Goal: Information Seeking & Learning: Compare options

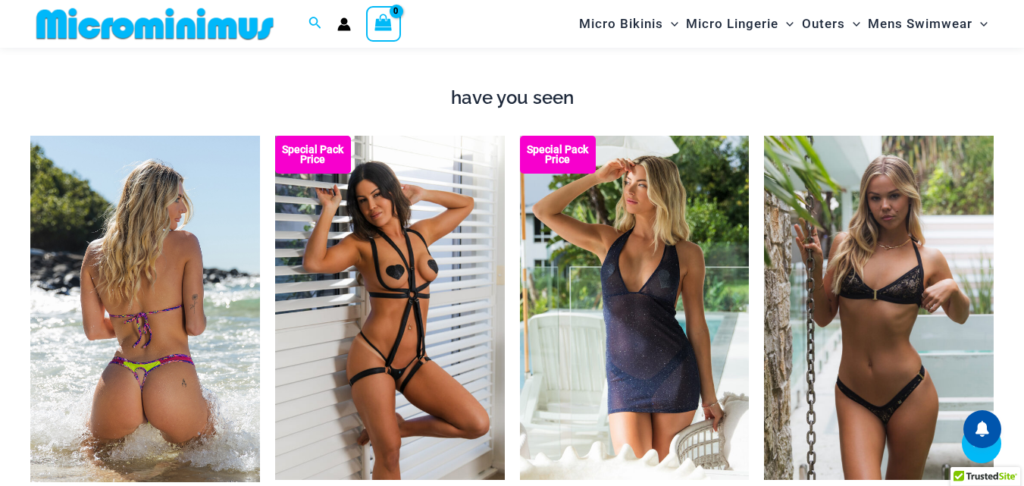
scroll to position [1805, 0]
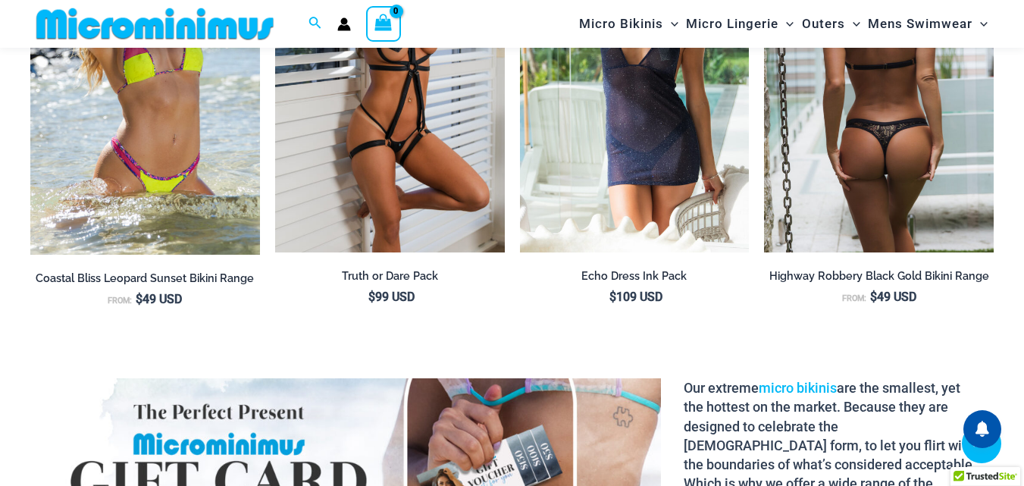
click at [926, 164] on img at bounding box center [879, 80] width 230 height 344
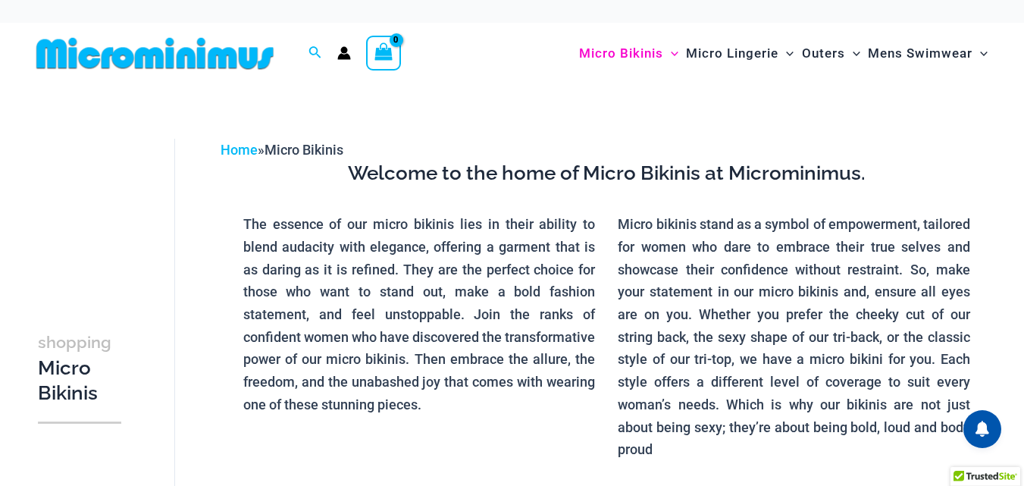
scroll to position [379, 0]
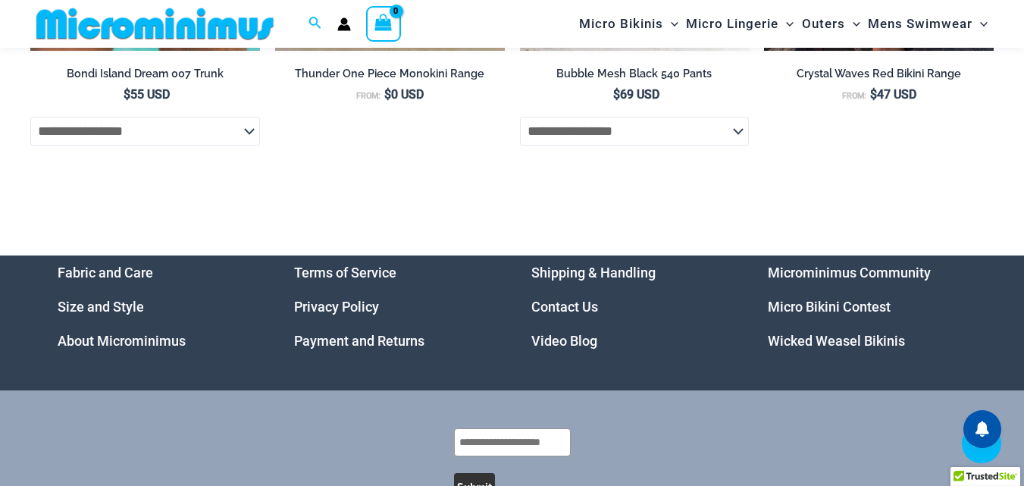
scroll to position [5063, 0]
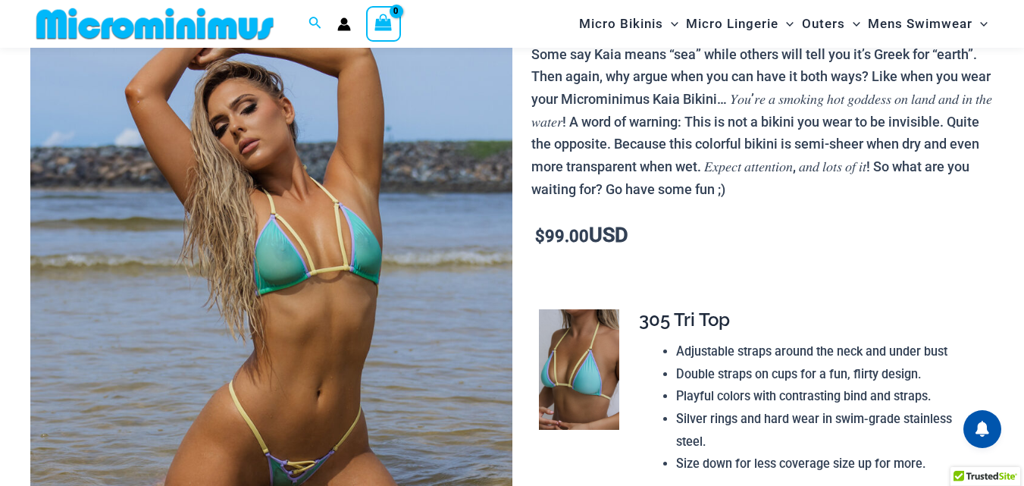
scroll to position [214, 0]
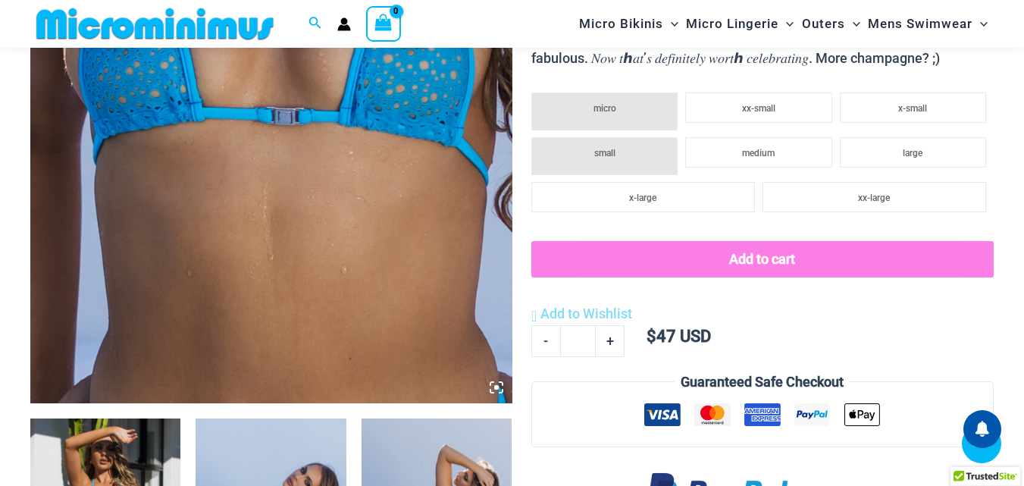
scroll to position [441, 0]
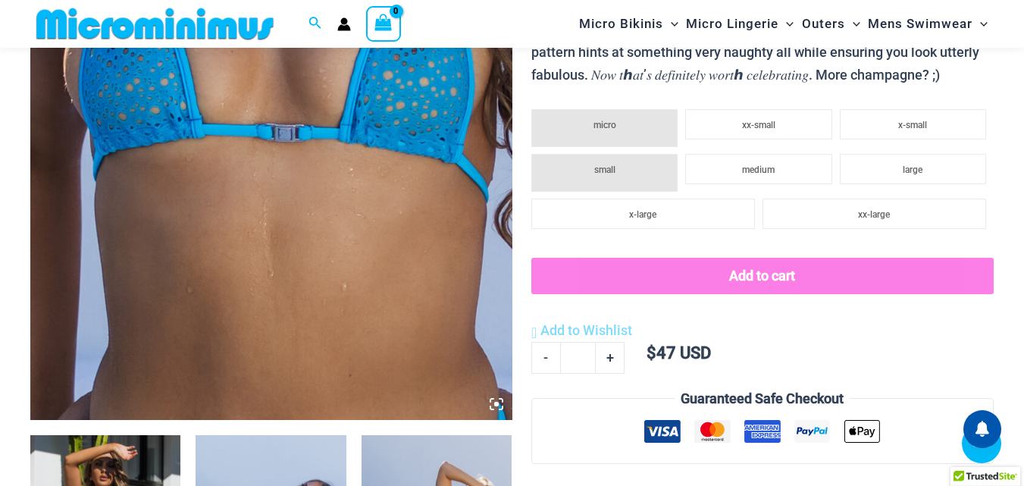
click at [402, 155] on img at bounding box center [271, 58] width 482 height 722
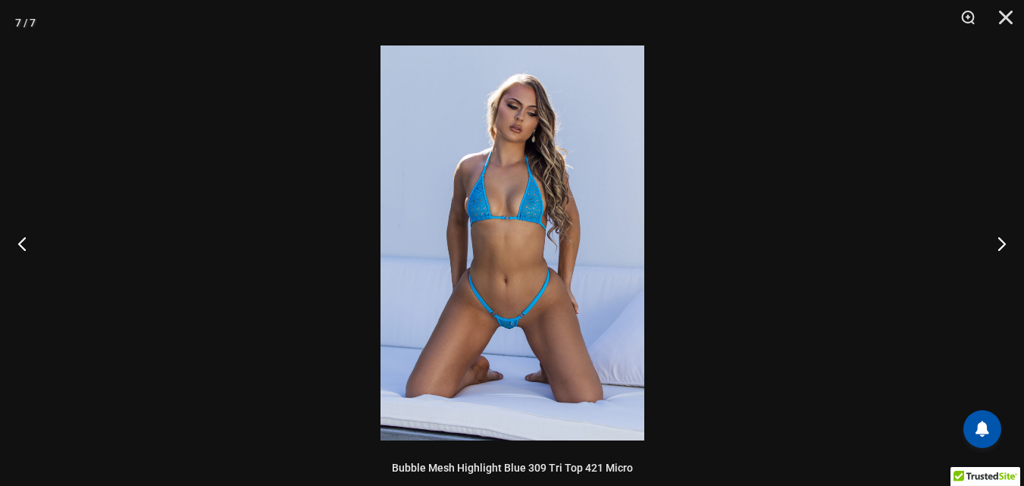
click at [509, 276] on img at bounding box center [512, 242] width 264 height 395
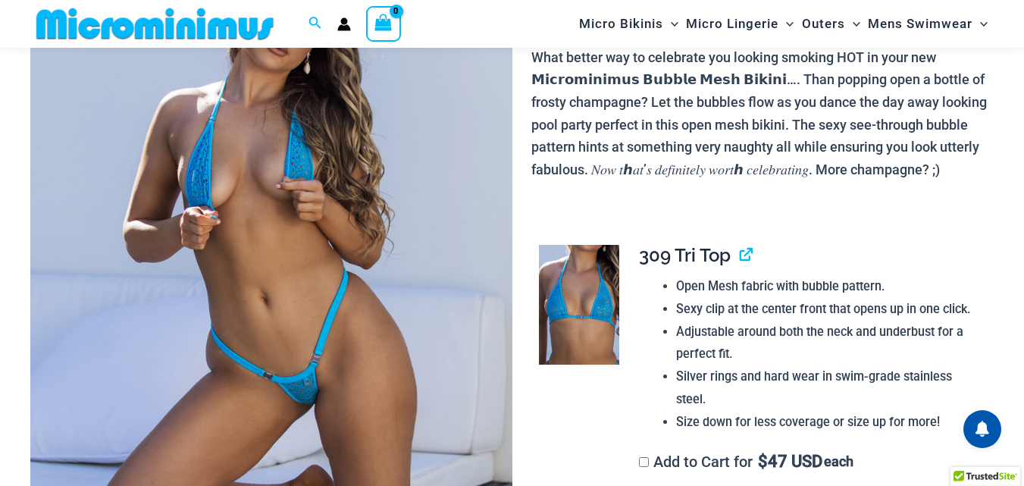
scroll to position [291, 0]
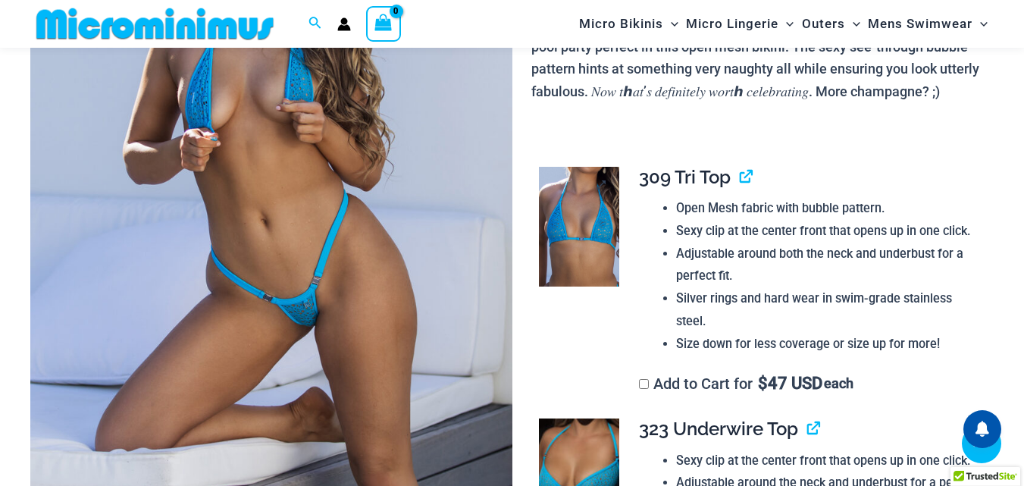
click at [584, 224] on img at bounding box center [579, 227] width 80 height 120
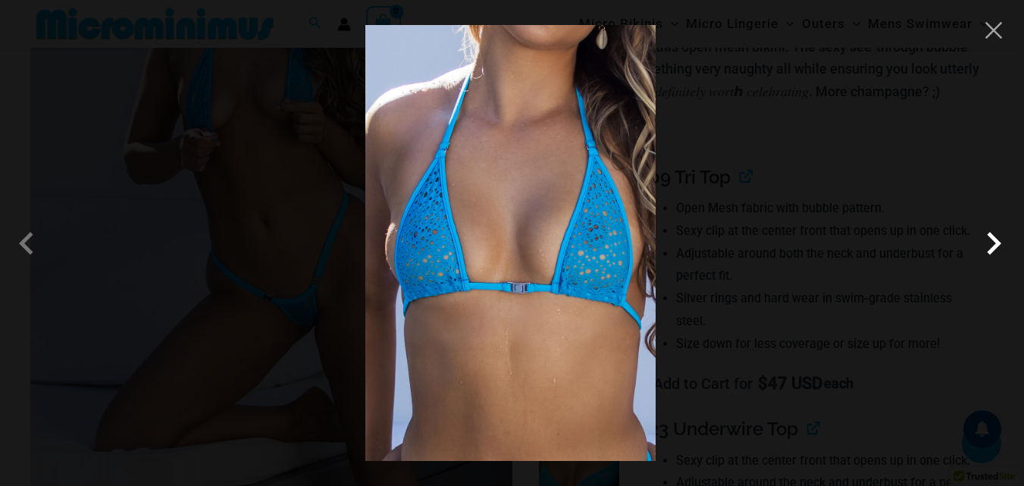
click at [984, 247] on span at bounding box center [993, 242] width 45 height 45
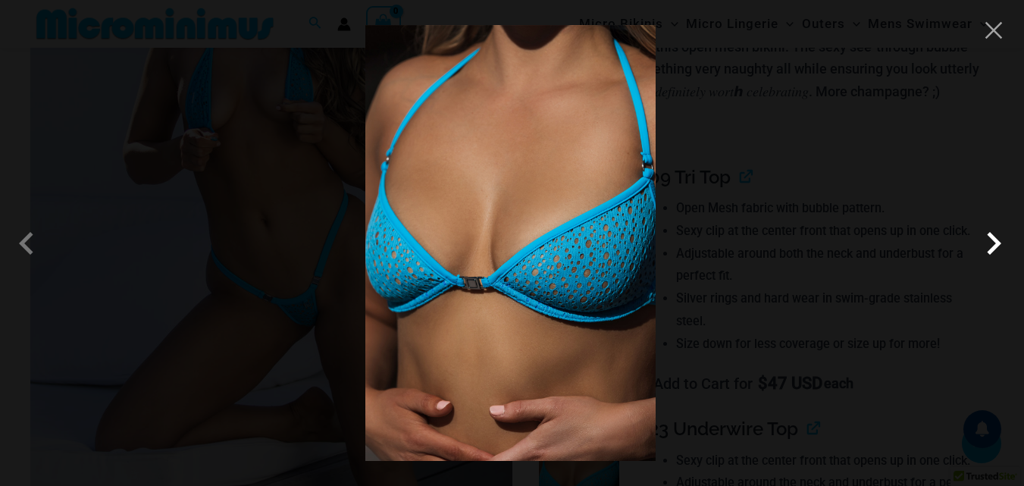
click at [984, 247] on span at bounding box center [993, 242] width 45 height 45
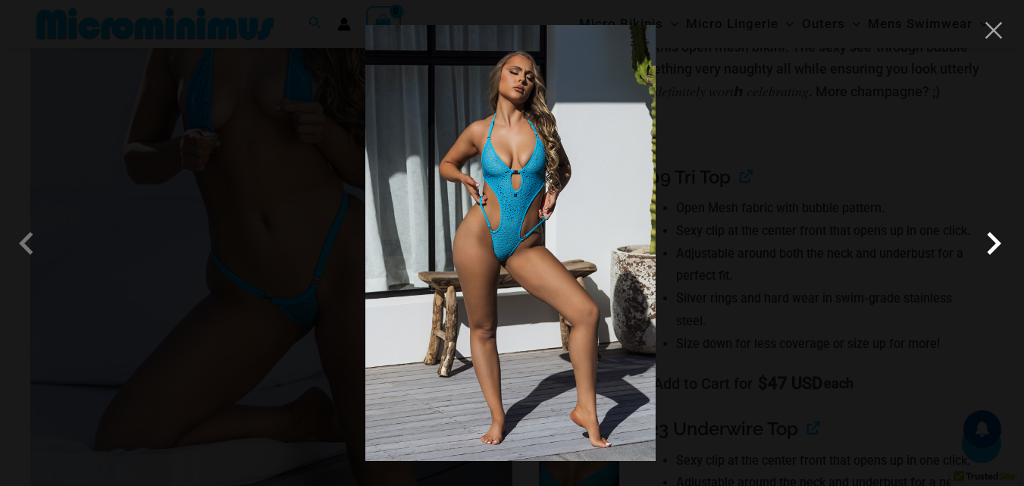
click at [999, 249] on span at bounding box center [993, 242] width 45 height 45
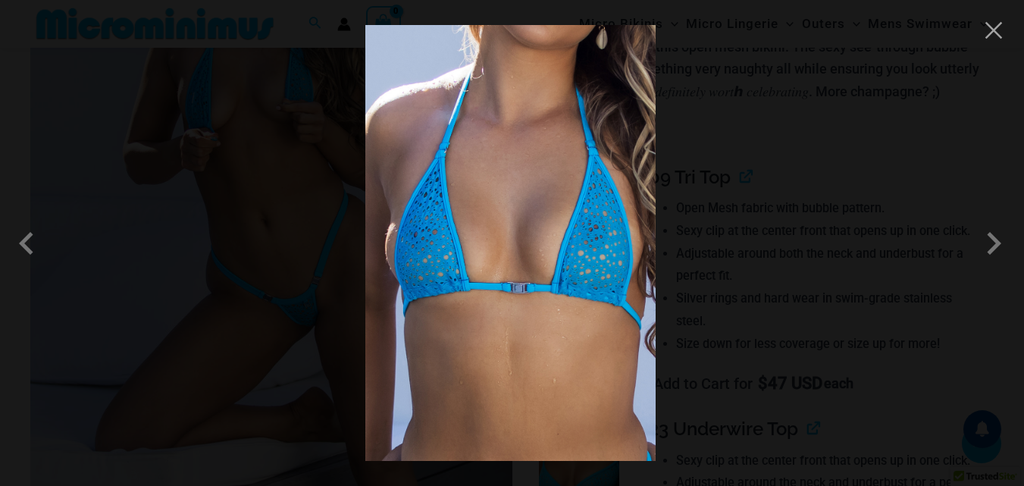
click at [993, 43] on div at bounding box center [512, 243] width 1024 height 486
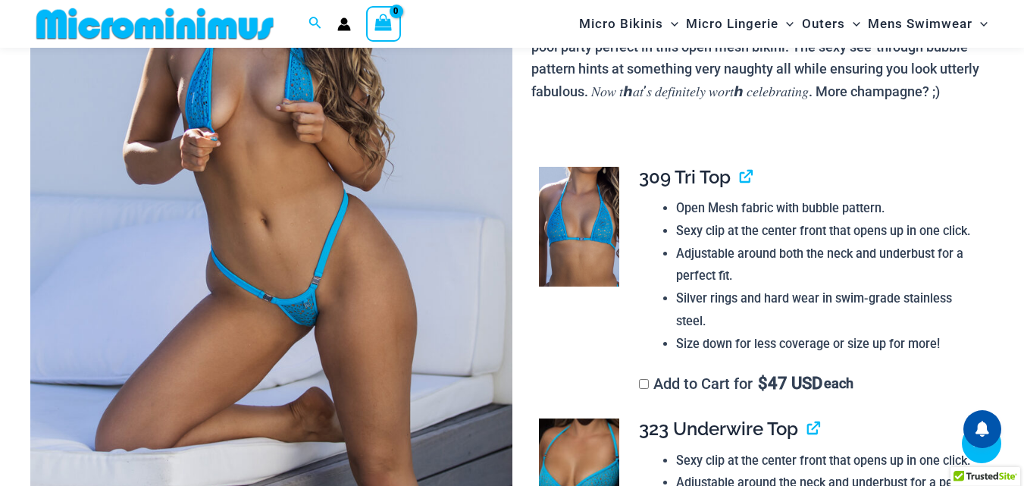
click at [342, 102] on img at bounding box center [271, 208] width 482 height 722
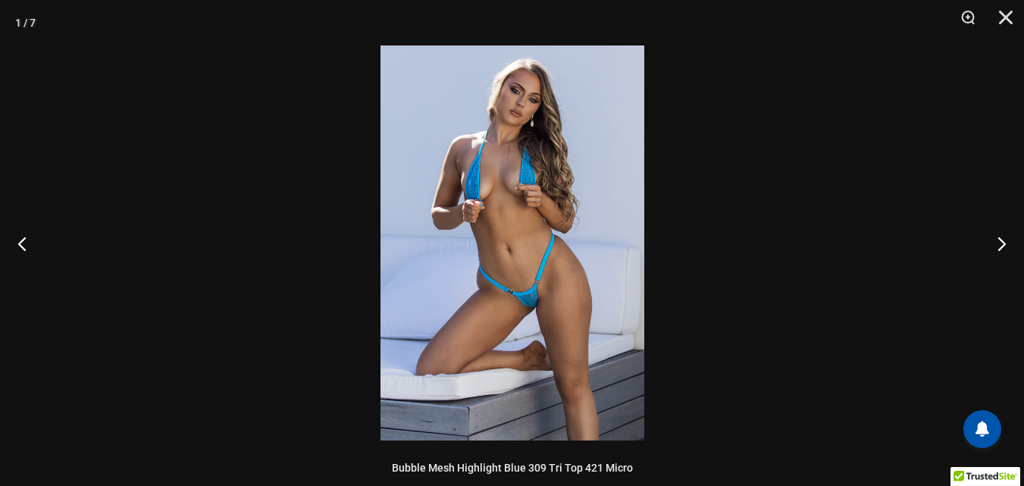
click at [518, 258] on img at bounding box center [512, 242] width 264 height 395
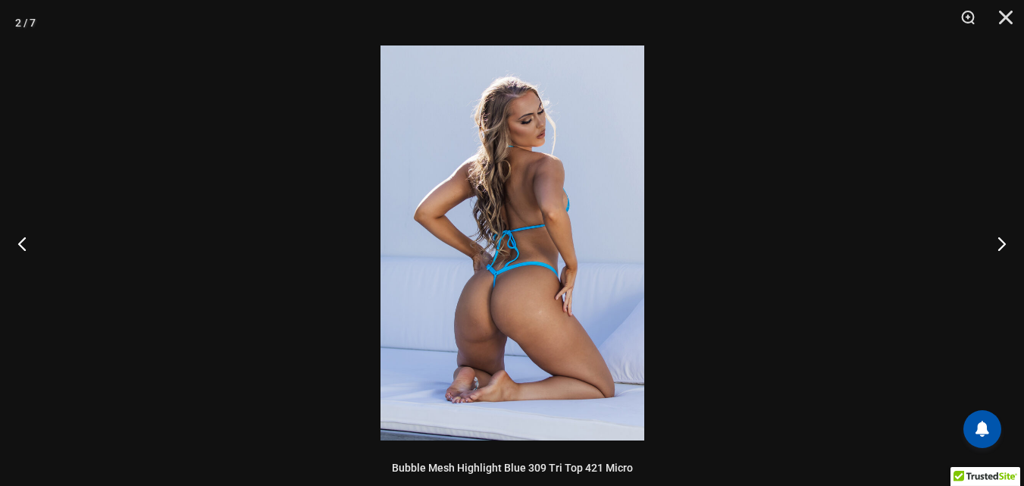
click at [486, 251] on img at bounding box center [512, 242] width 264 height 395
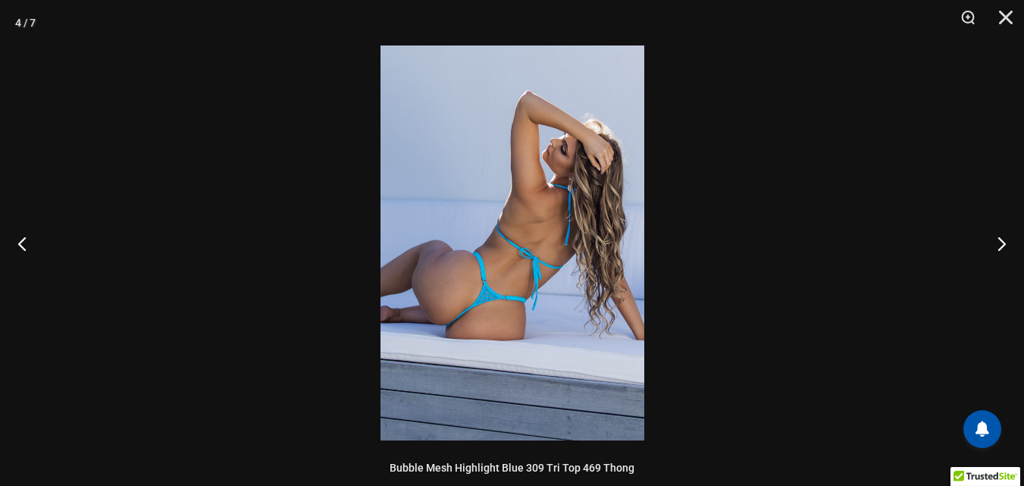
click at [502, 276] on img at bounding box center [512, 242] width 264 height 395
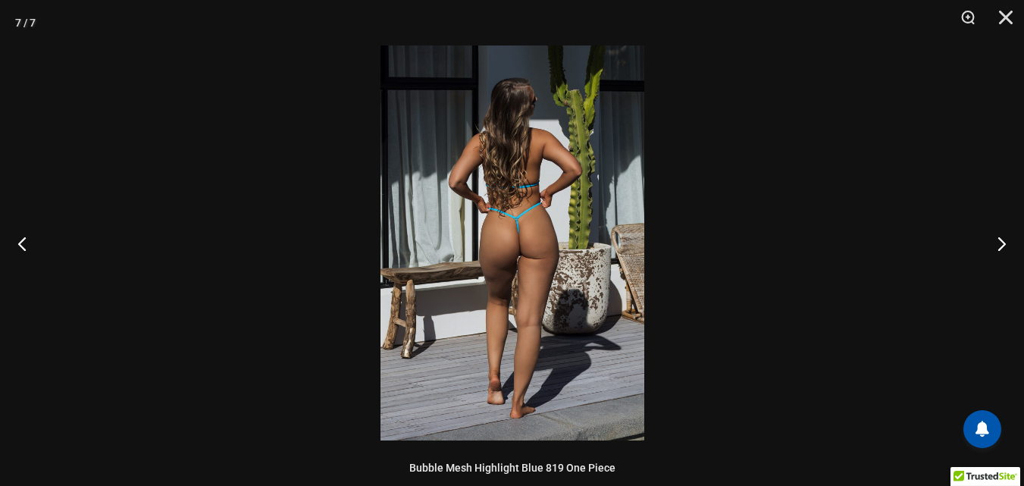
click at [509, 202] on img at bounding box center [512, 242] width 264 height 395
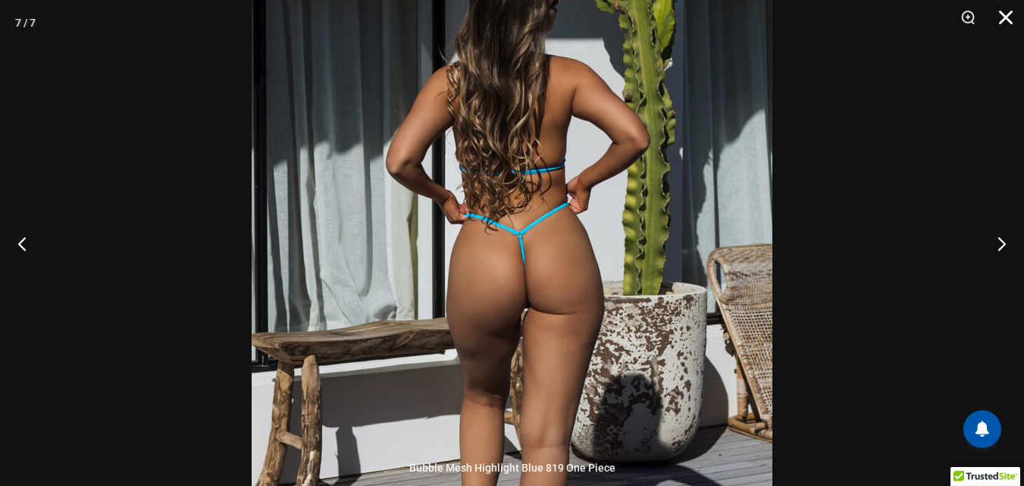
click at [998, 14] on button "Close" at bounding box center [1000, 22] width 38 height 45
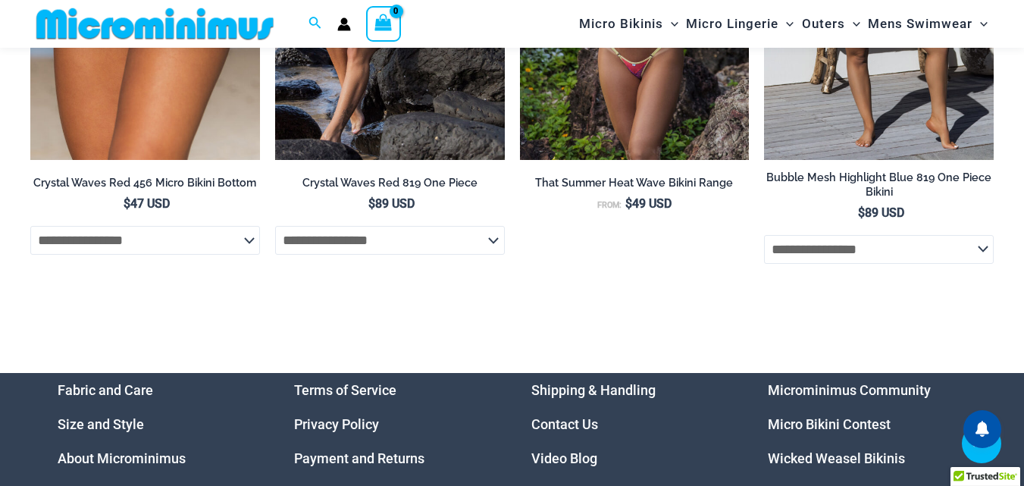
scroll to position [5519, 0]
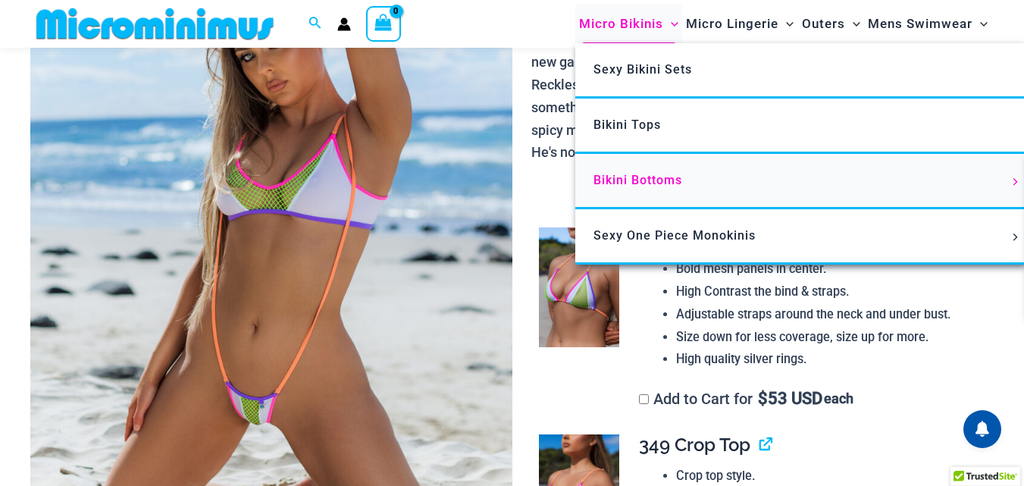
scroll to position [214, 0]
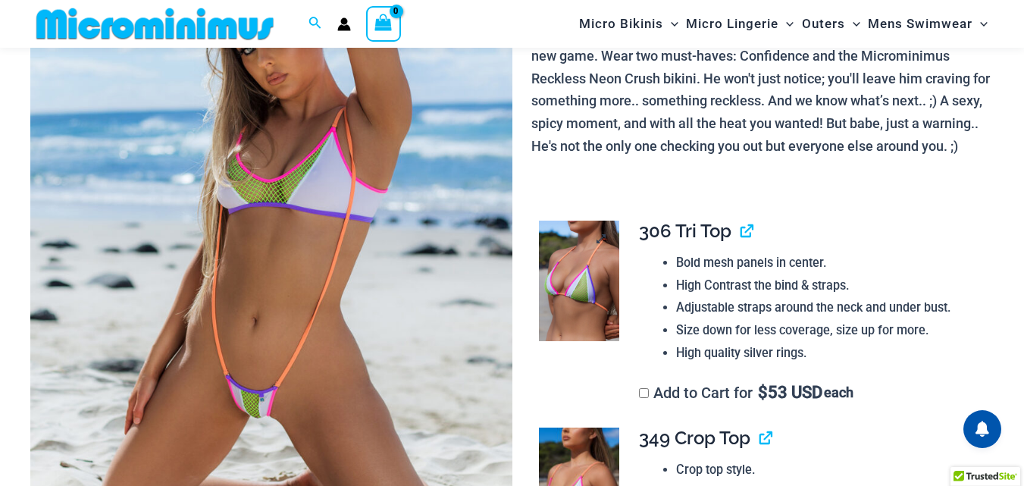
click at [572, 299] on img at bounding box center [579, 280] width 80 height 120
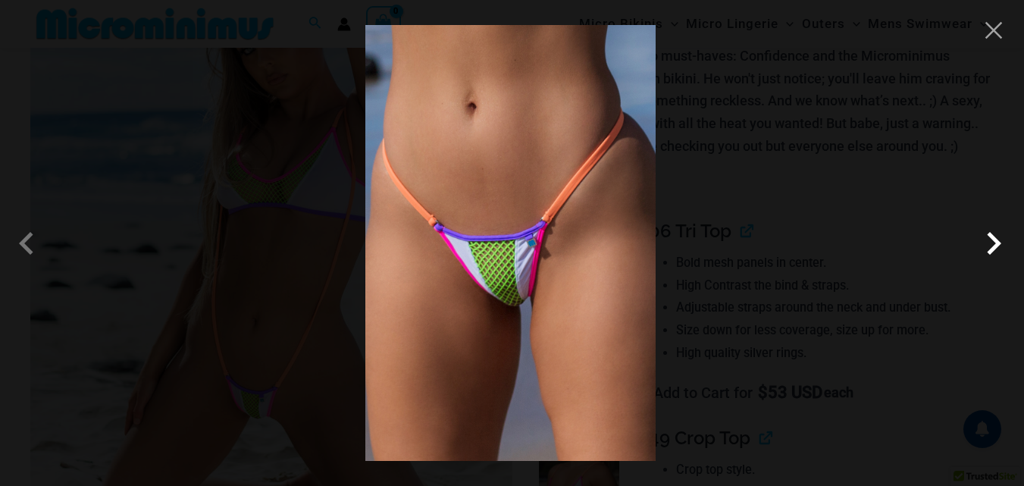
click at [999, 236] on span at bounding box center [993, 242] width 45 height 45
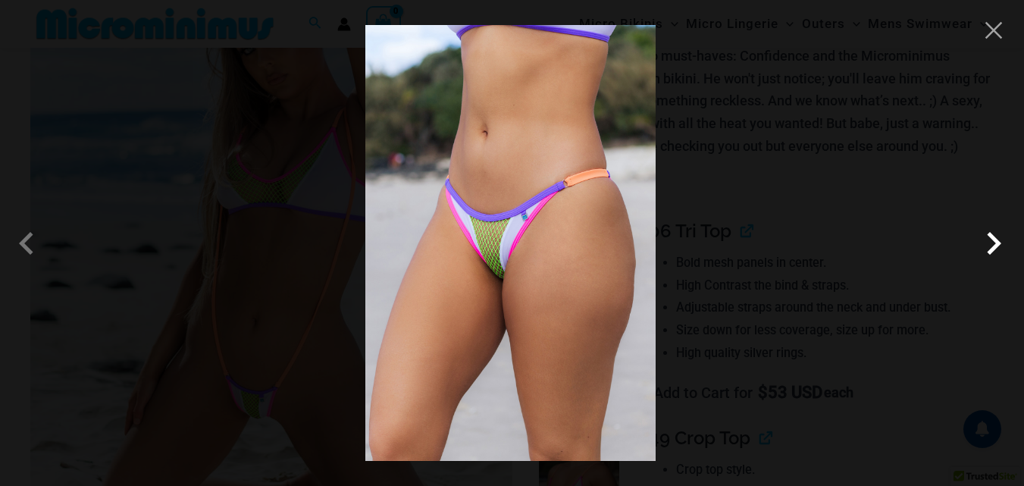
click at [999, 236] on span at bounding box center [993, 242] width 45 height 45
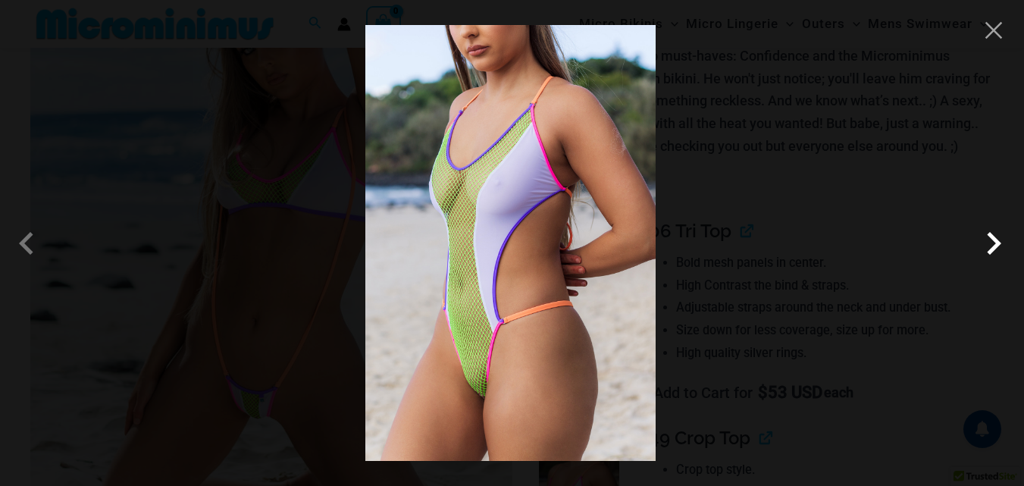
click at [983, 241] on span at bounding box center [993, 242] width 45 height 45
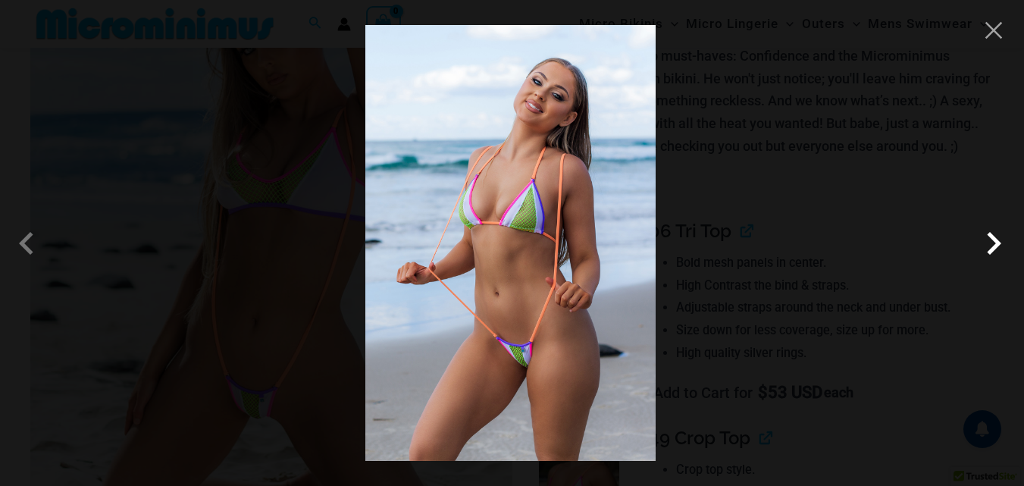
click at [983, 241] on span at bounding box center [993, 242] width 45 height 45
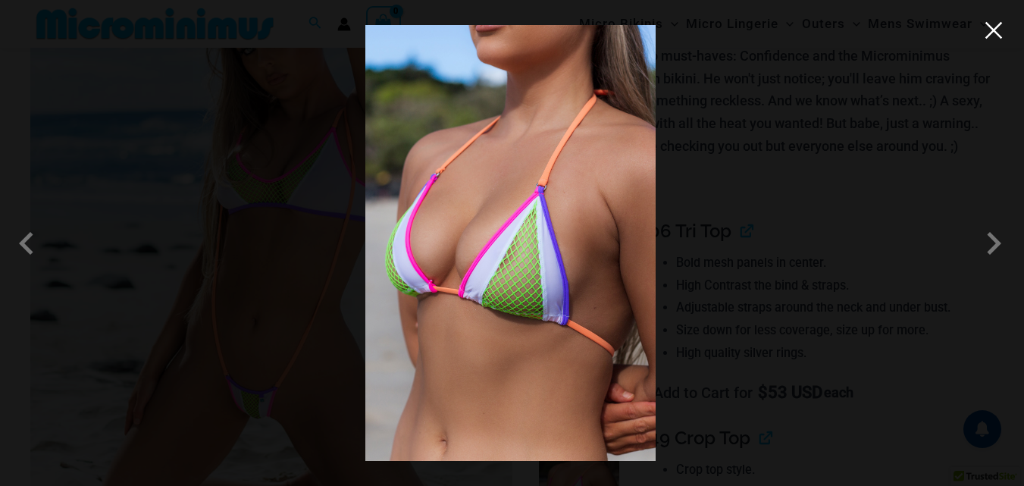
click at [991, 36] on button "Close" at bounding box center [993, 30] width 23 height 23
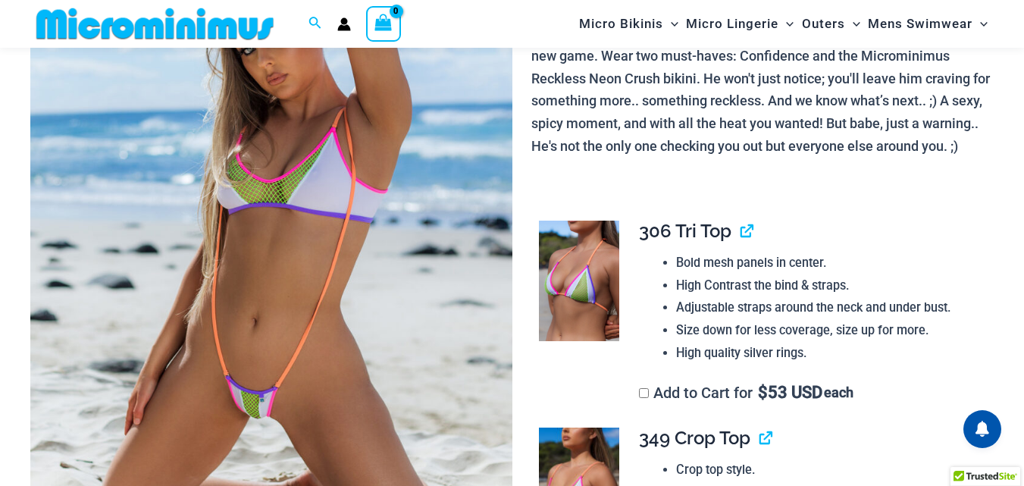
click at [394, 177] on img at bounding box center [271, 240] width 482 height 722
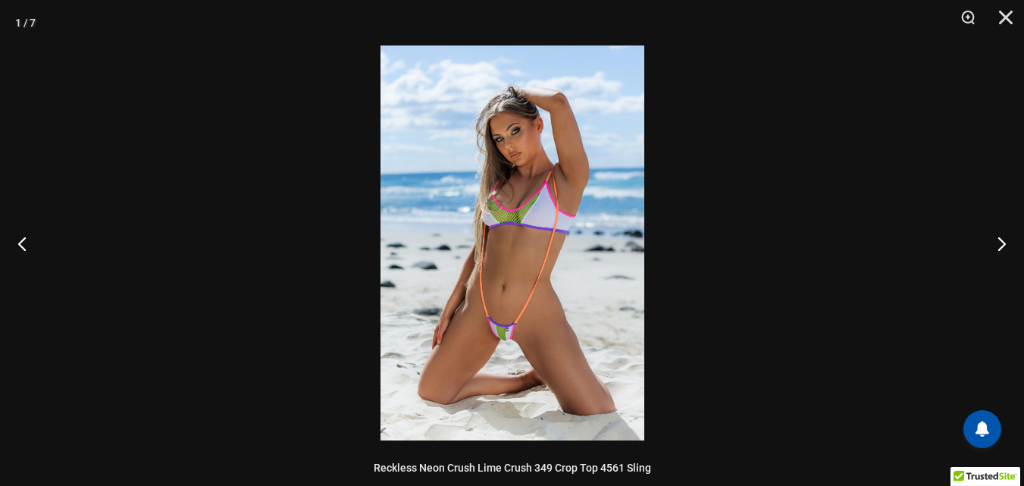
click at [498, 297] on img at bounding box center [512, 242] width 264 height 395
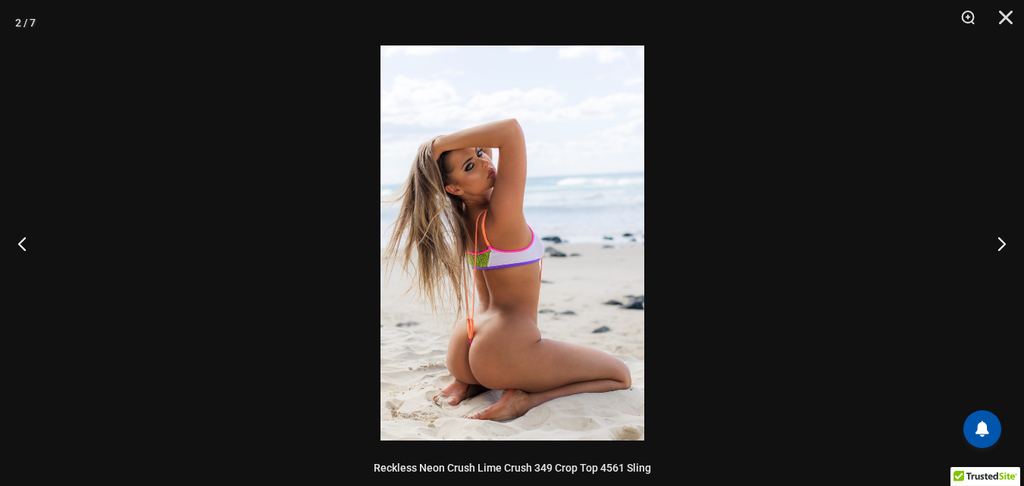
click at [490, 300] on img at bounding box center [512, 242] width 264 height 395
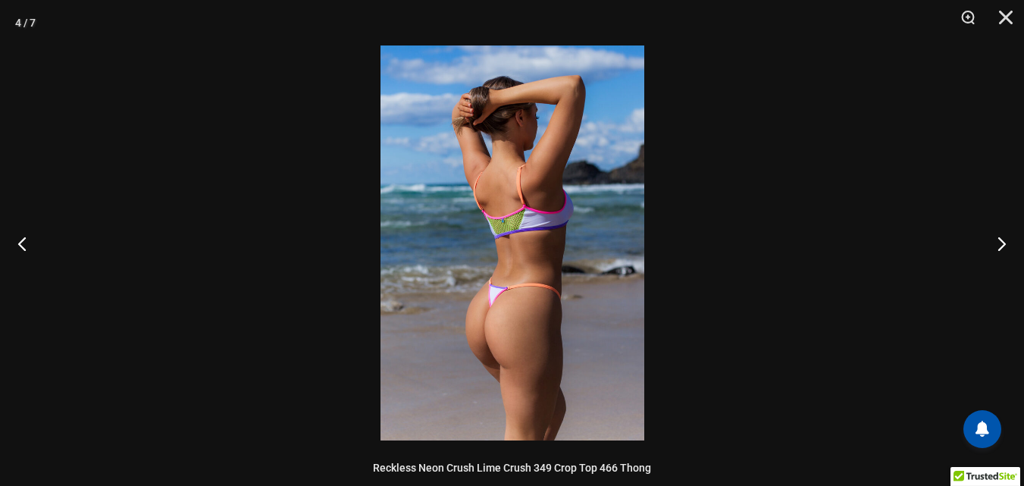
click at [502, 283] on img at bounding box center [512, 242] width 264 height 395
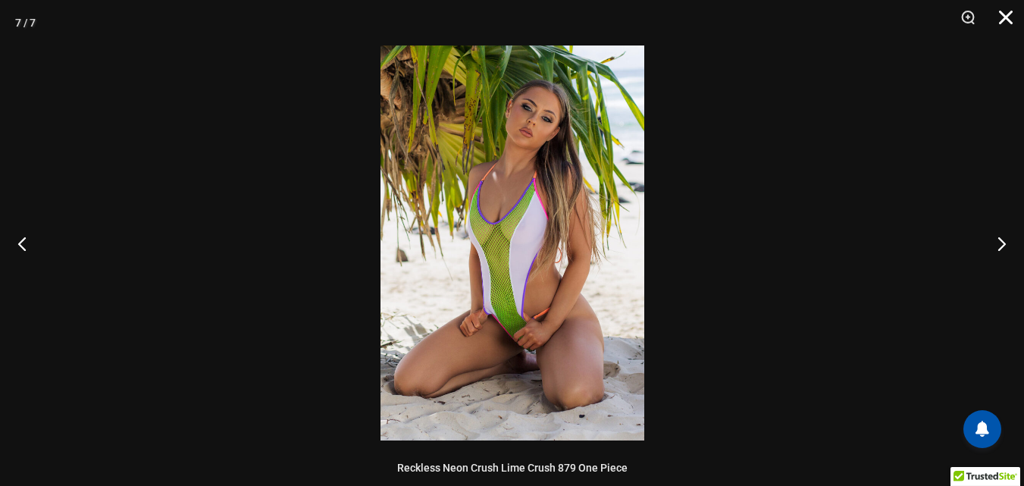
click at [1003, 12] on button "Close" at bounding box center [1000, 22] width 38 height 45
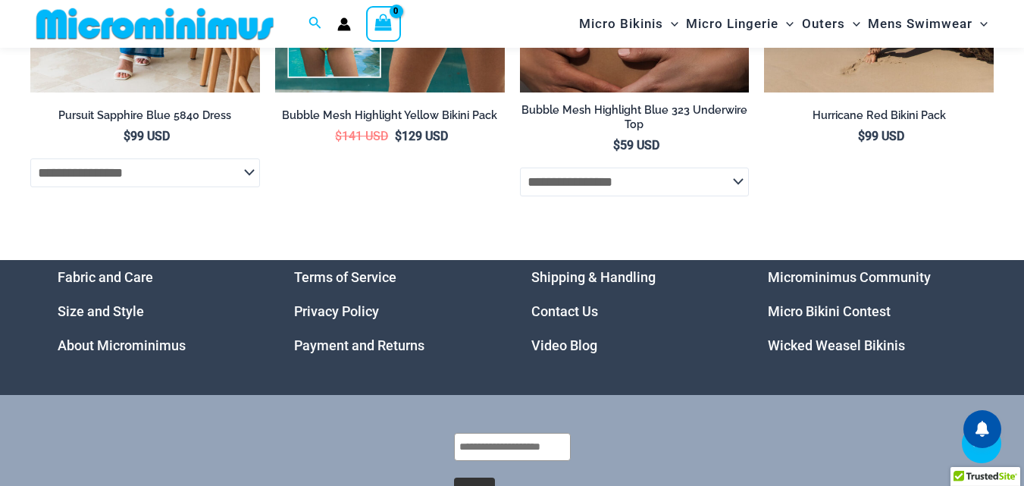
scroll to position [5517, 0]
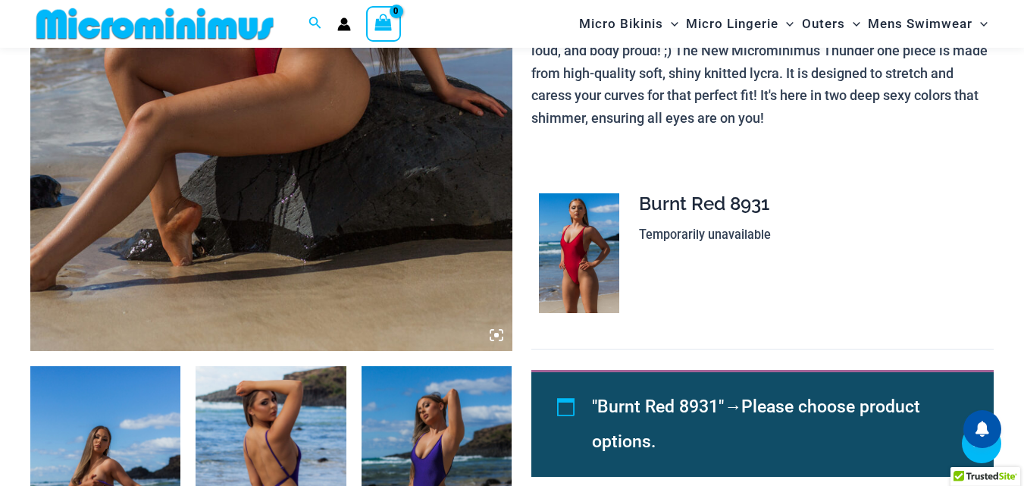
scroll to position [517, 0]
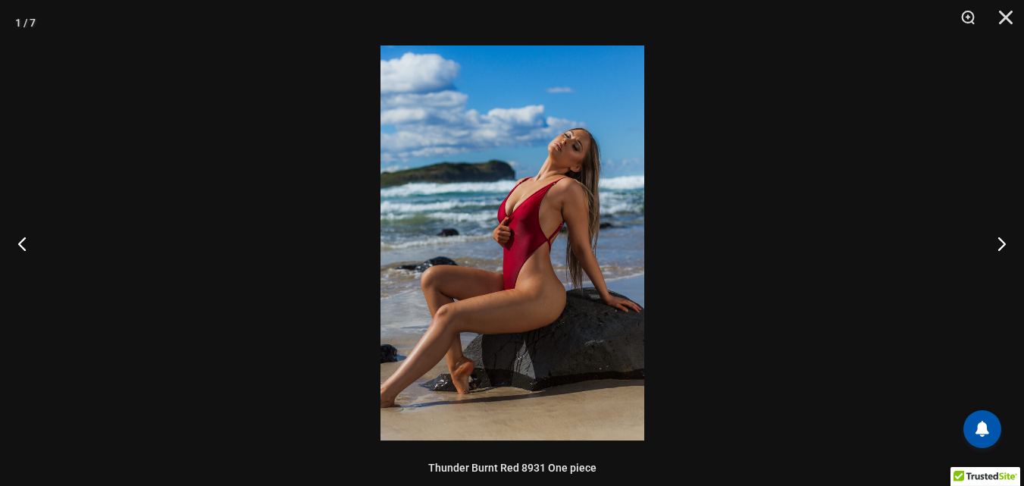
click at [515, 249] on img at bounding box center [512, 242] width 264 height 395
